Goal: Find contact information: Find contact information

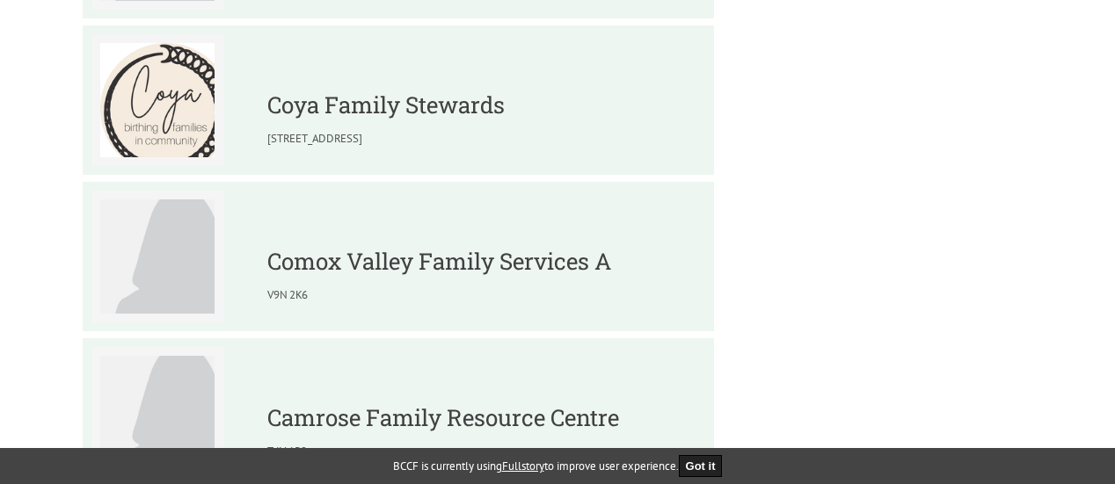
scroll to position [1002, 0]
click at [334, 111] on link "Coya Family Stewards" at bounding box center [385, 106] width 237 height 30
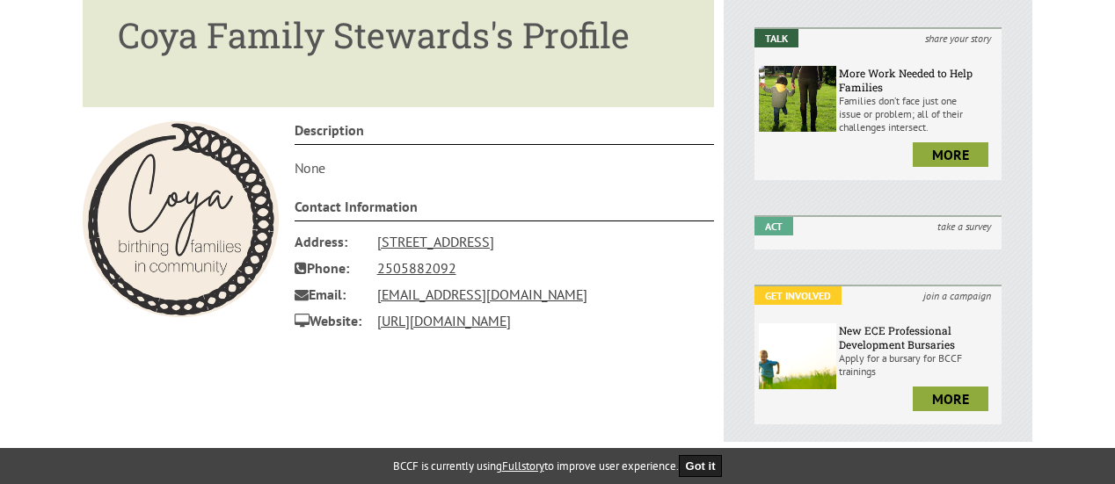
scroll to position [308, 0]
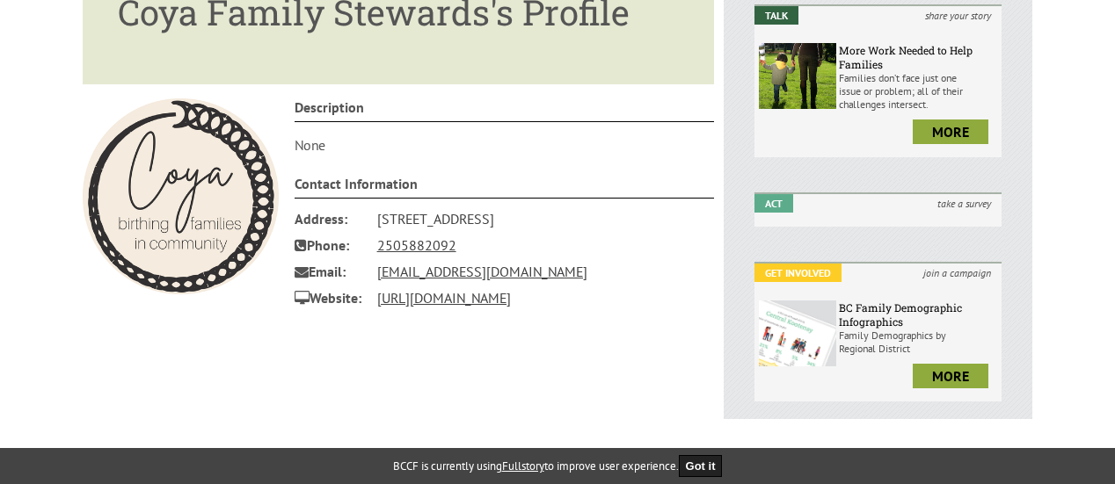
drag, startPoint x: 375, startPoint y: 217, endPoint x: 534, endPoint y: 219, distance: 159.1
click at [534, 219] on li "Address 940 Arundel Drive Victoria British Columbia V9A 2C3" at bounding box center [505, 219] width 420 height 26
copy li "940 Arundel Drive Victoria"
click at [485, 295] on link "https://coya.ca/familystewards" at bounding box center [444, 298] width 134 height 18
